Goal: Transaction & Acquisition: Book appointment/travel/reservation

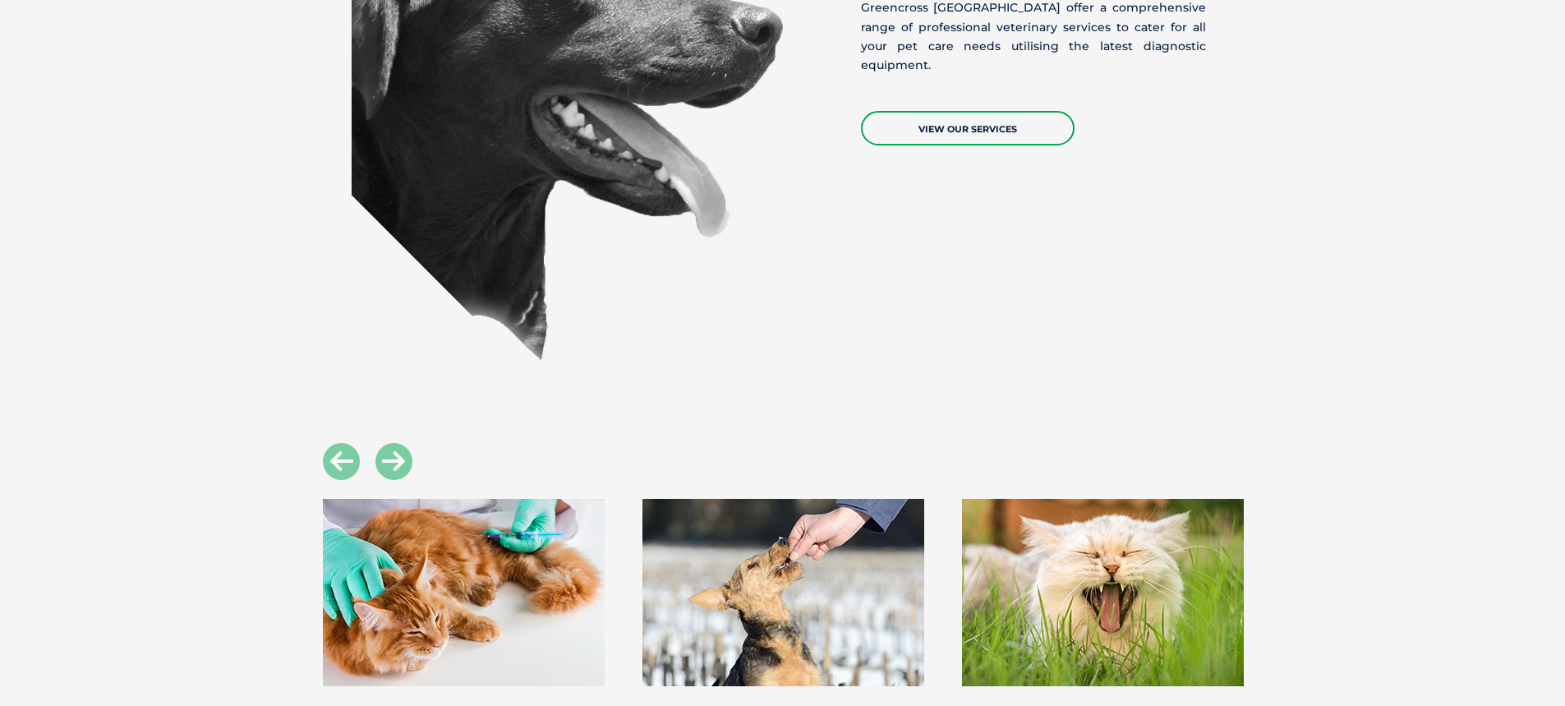
scroll to position [1725, 0]
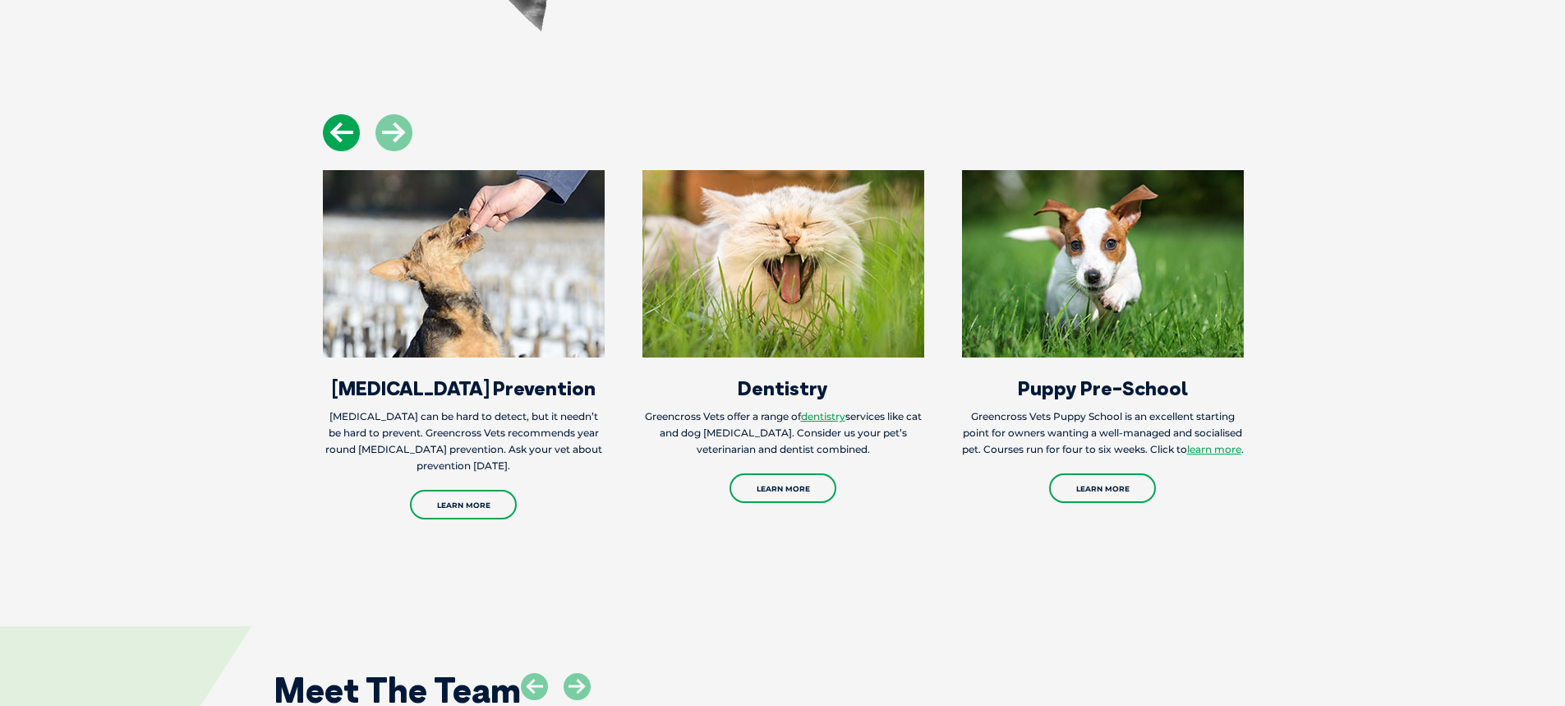
click at [329, 130] on icon at bounding box center [341, 132] width 37 height 37
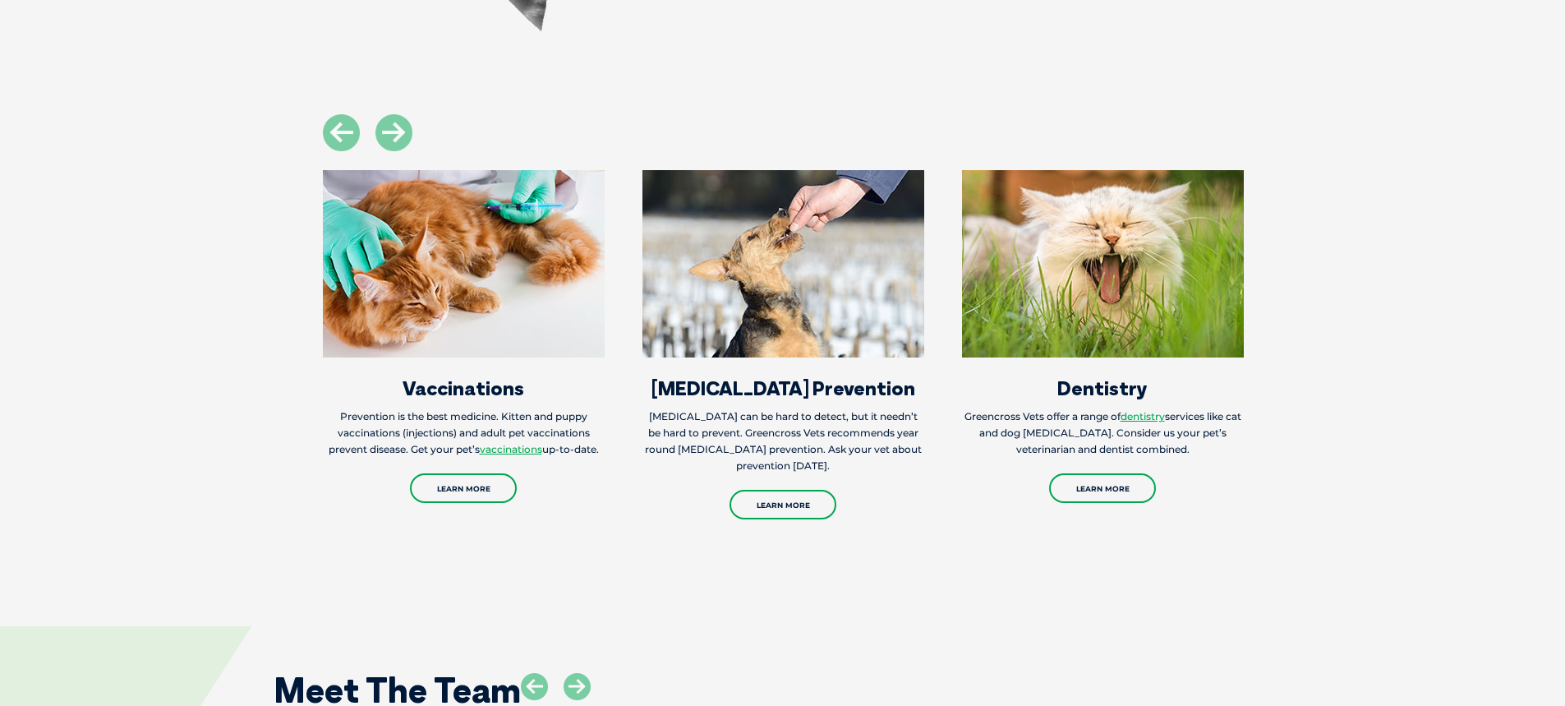
scroll to position [2218, 0]
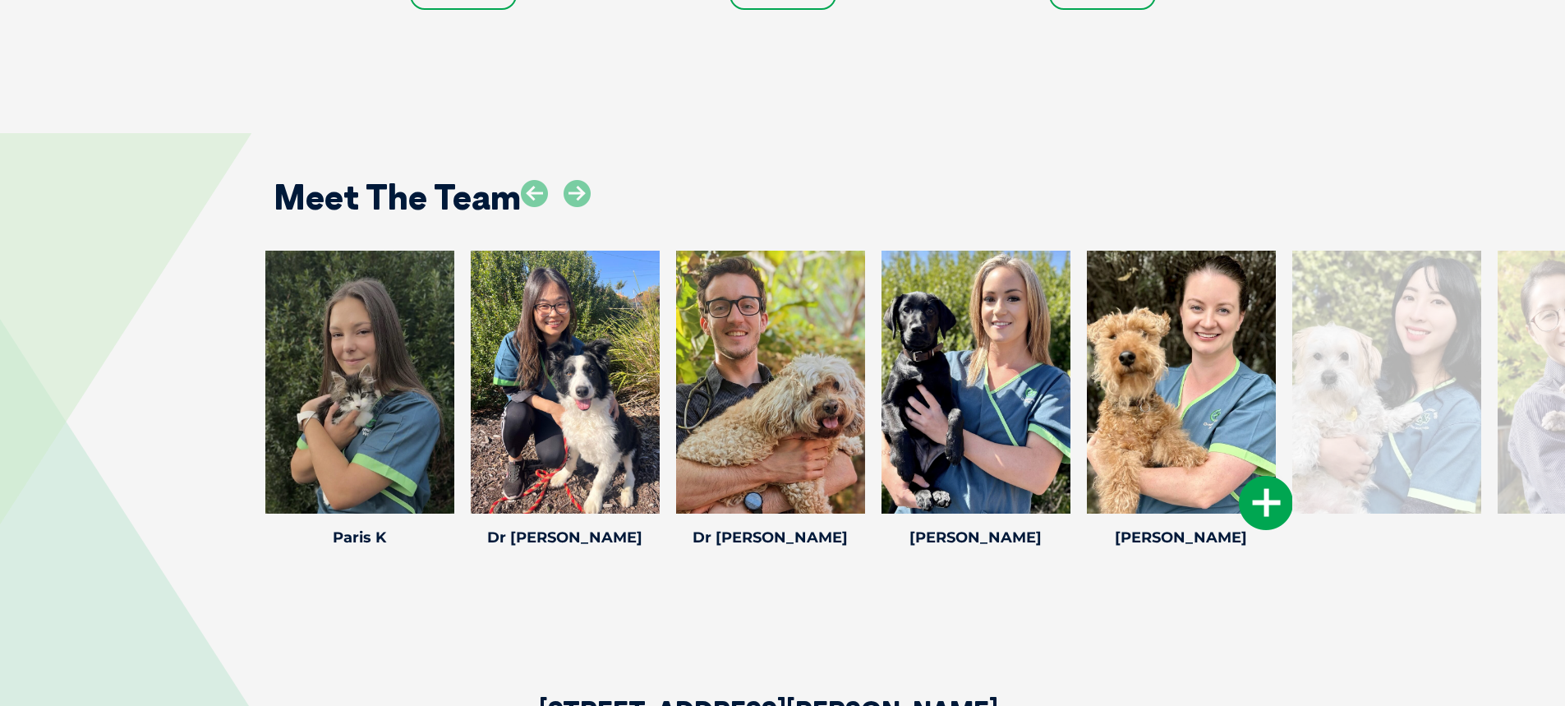
click at [1262, 502] on icon at bounding box center [1266, 503] width 54 height 54
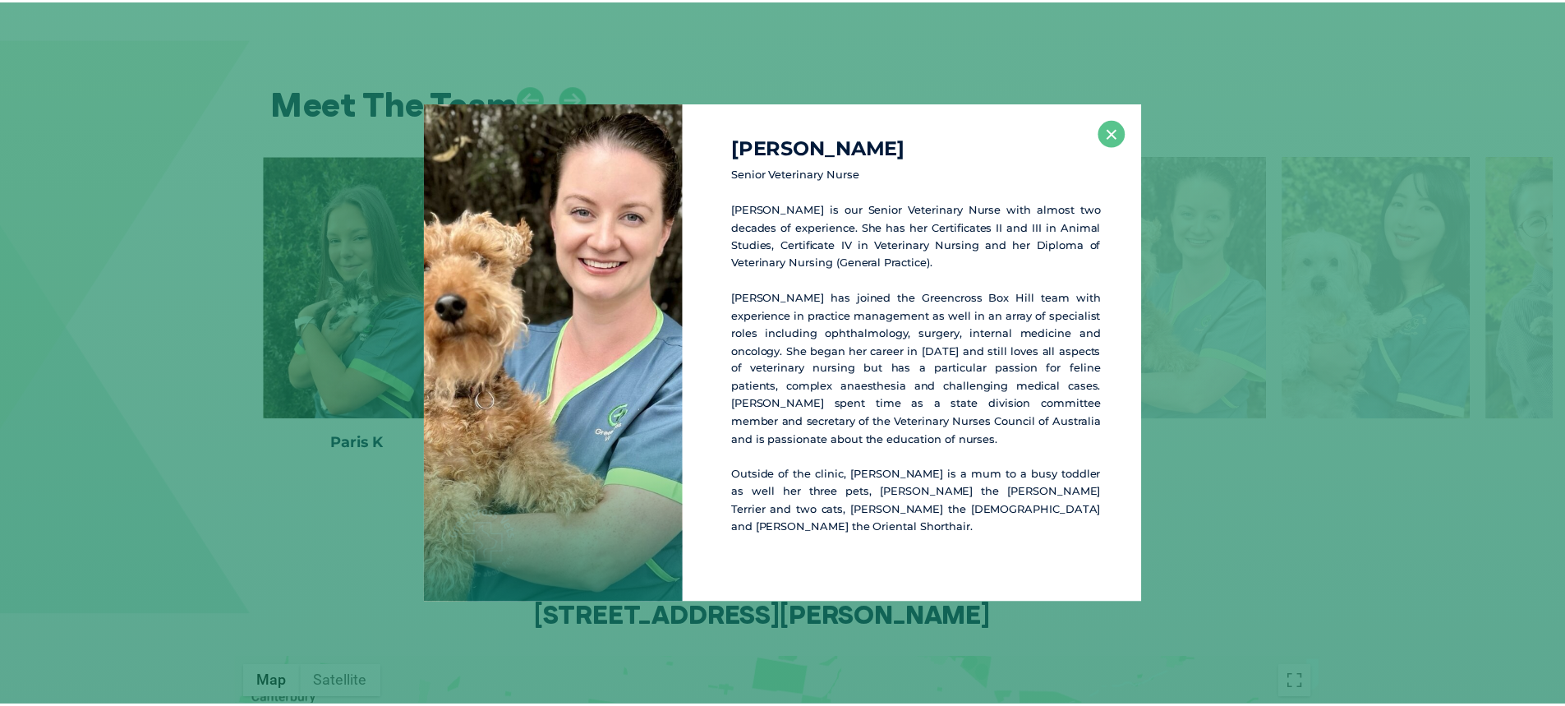
scroll to position [2319, 0]
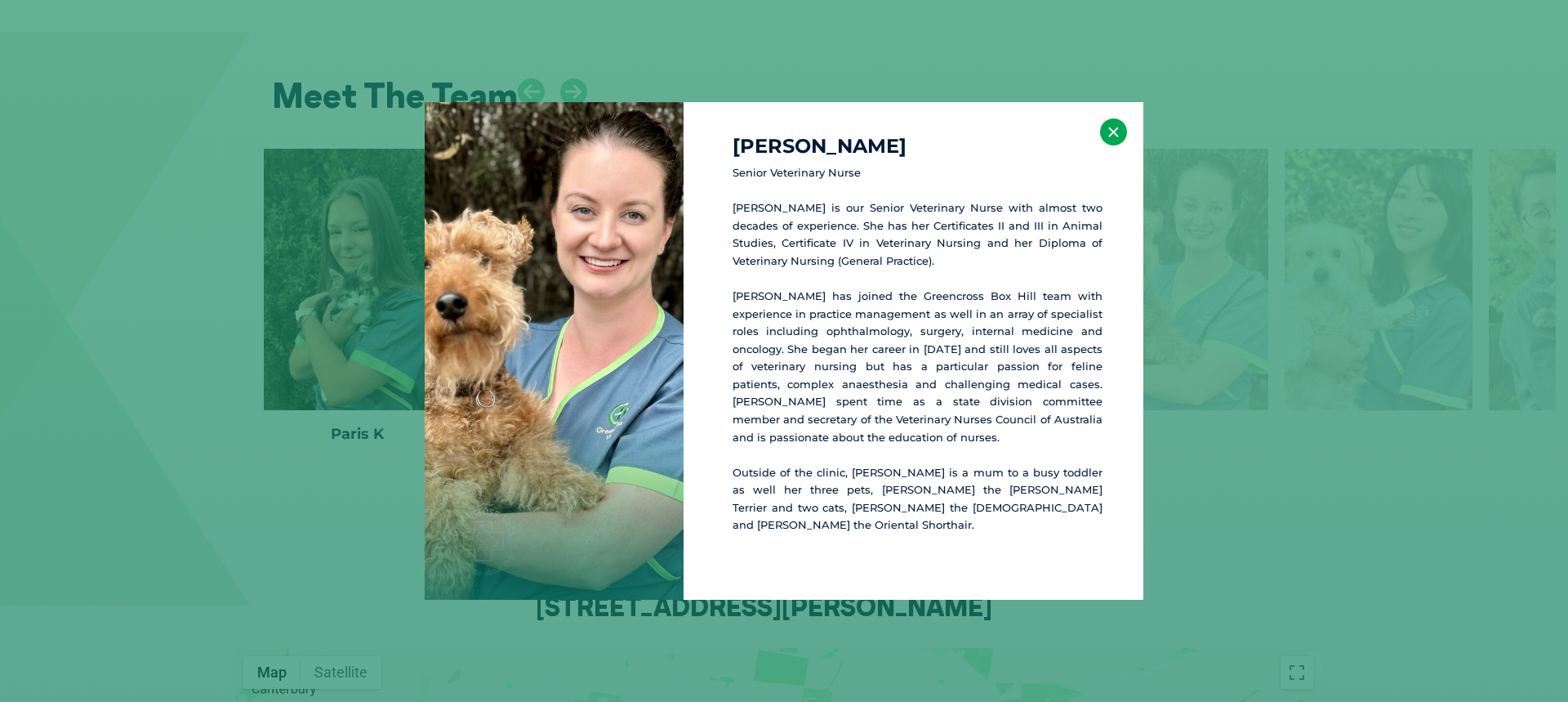
click at [1114, 145] on button "×" at bounding box center [1114, 131] width 27 height 27
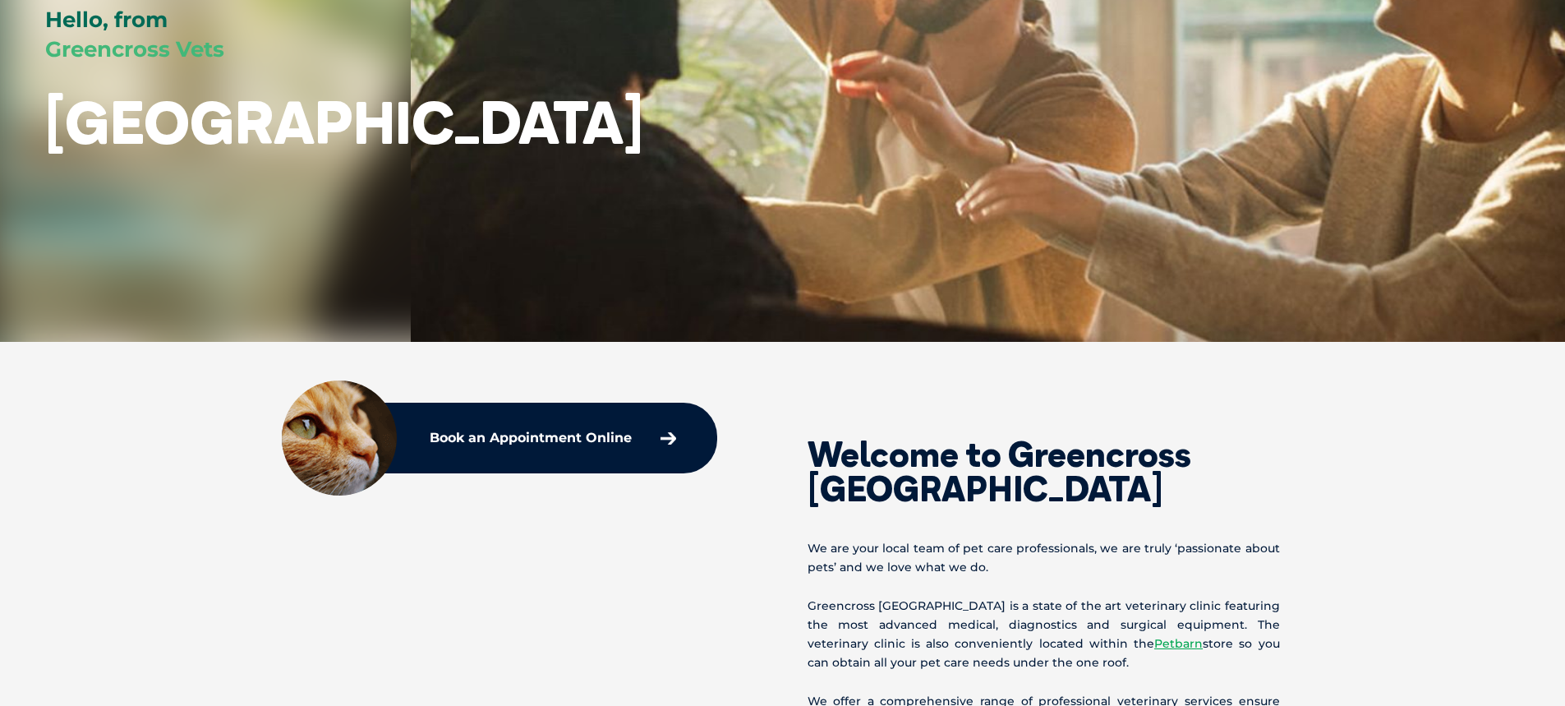
scroll to position [0, 0]
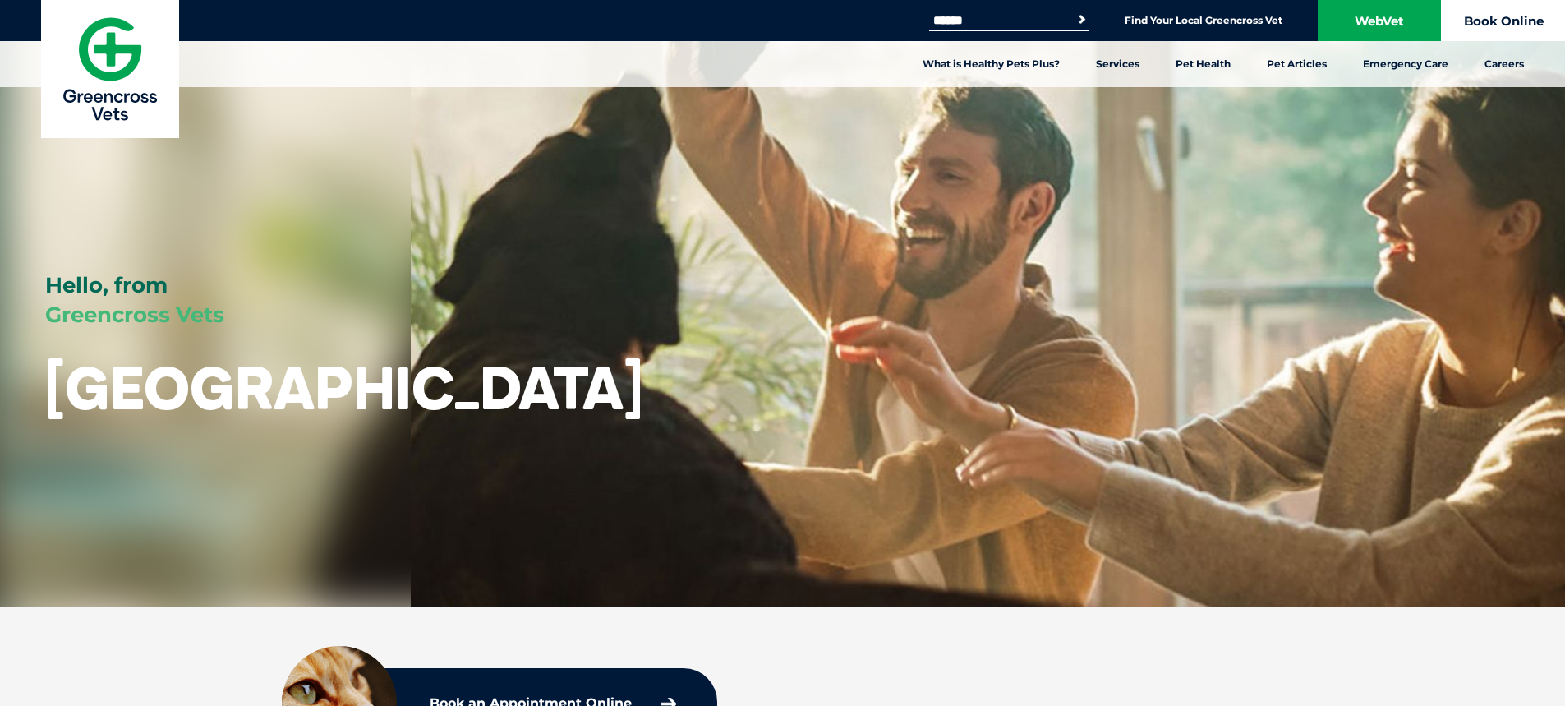
click at [1499, 22] on link "Book Online" at bounding box center [1503, 20] width 123 height 41
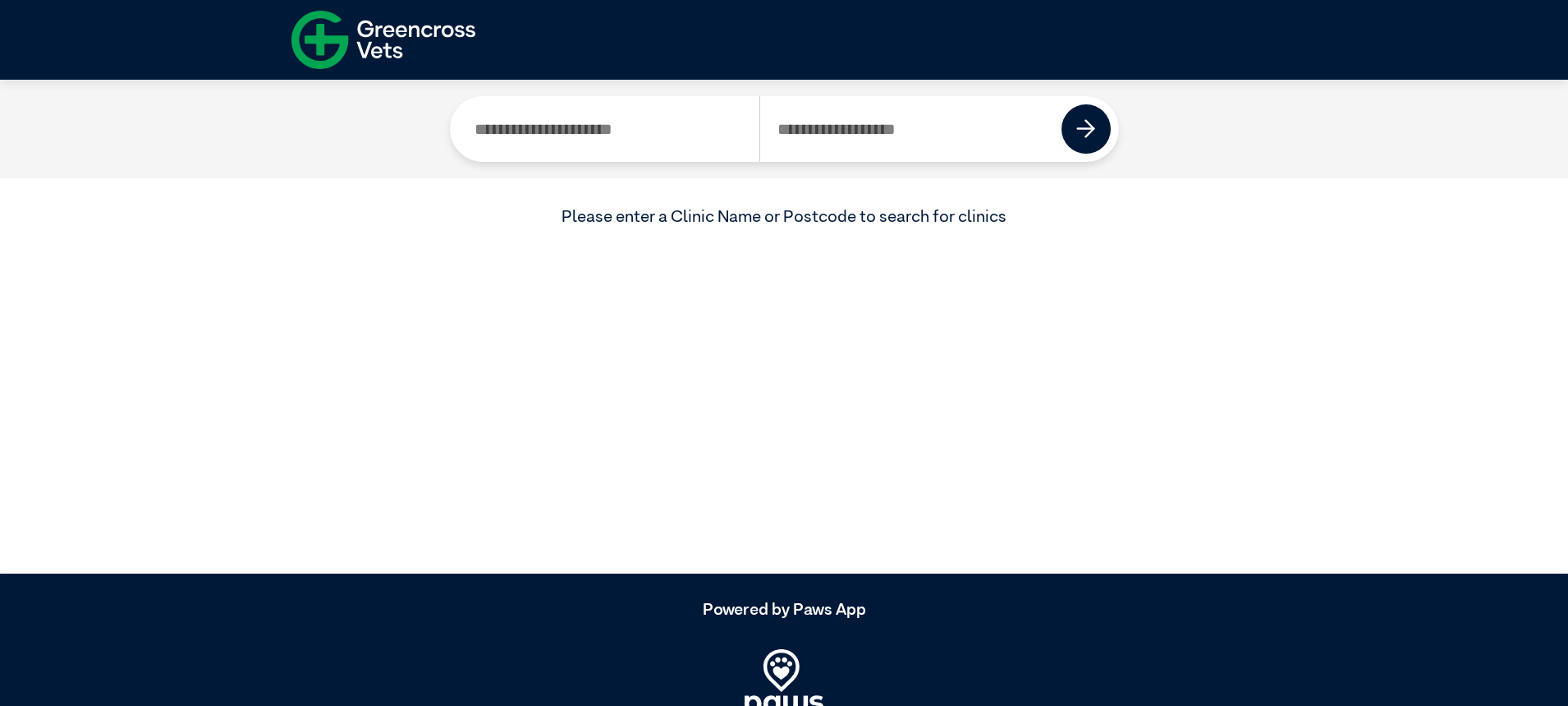
click at [606, 150] on input "Search by Clinic Name" at bounding box center [609, 129] width 302 height 66
type input "*"
